Goal: Check status: Check status

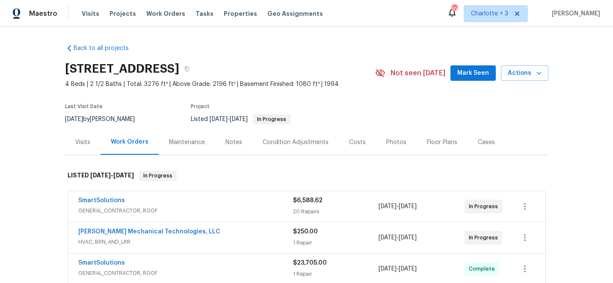
scroll to position [86, 0]
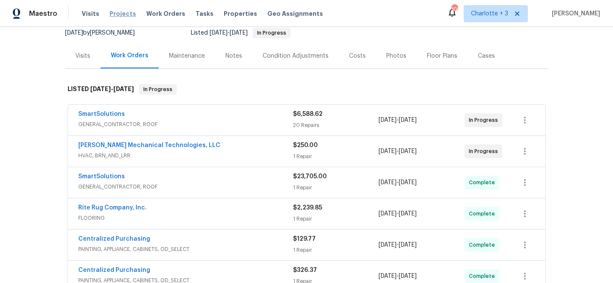
click at [113, 14] on span "Projects" at bounding box center [123, 13] width 27 height 9
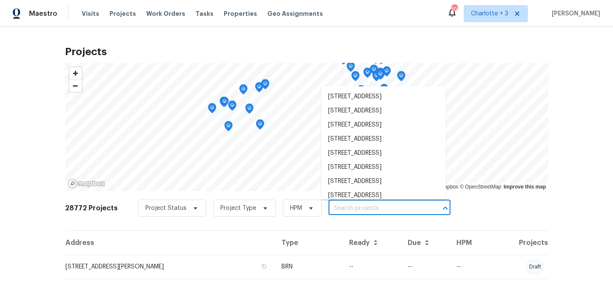
click at [358, 207] on input "text" at bounding box center [378, 208] width 98 height 13
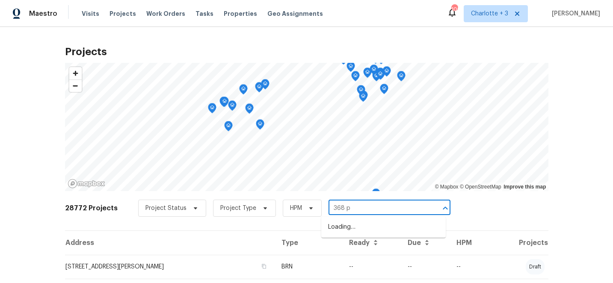
type input "368 pl"
click at [377, 232] on li "[STREET_ADDRESS]" at bounding box center [383, 227] width 125 height 14
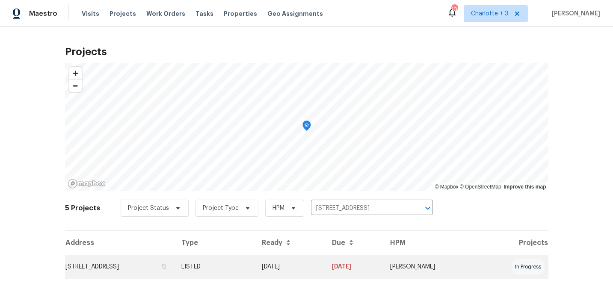
click at [325, 273] on td "[DATE]" at bounding box center [290, 267] width 70 height 24
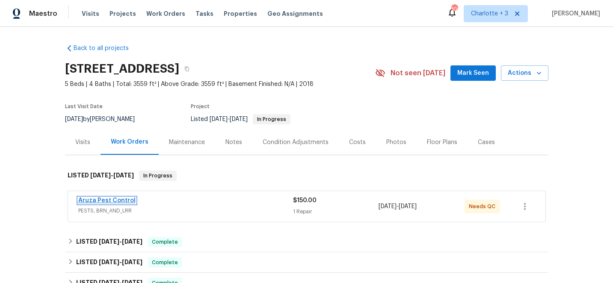
click at [95, 199] on link "Aruza Pest Control" at bounding box center [106, 201] width 57 height 6
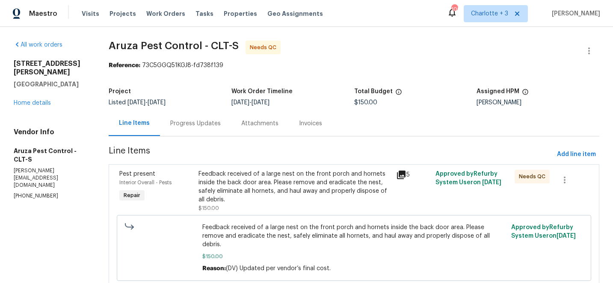
click at [194, 120] on div "Progress Updates" at bounding box center [195, 123] width 51 height 9
